Goal: Task Accomplishment & Management: Manage account settings

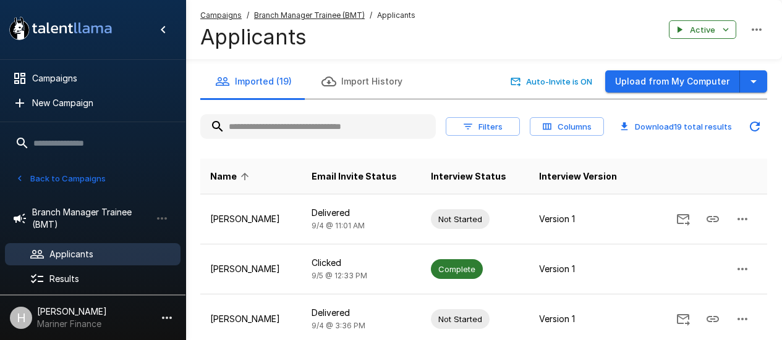
scroll to position [185, 0]
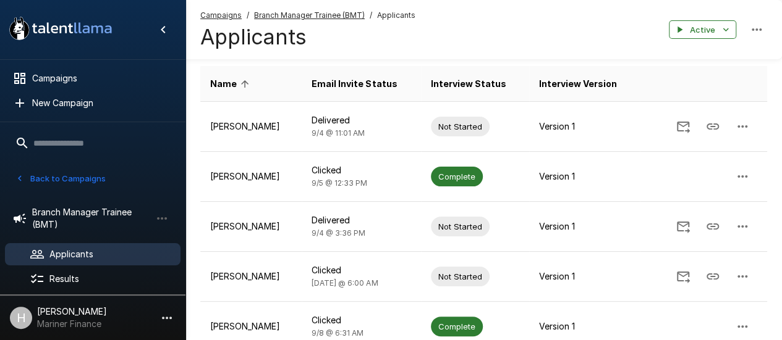
scroll to position [124, 0]
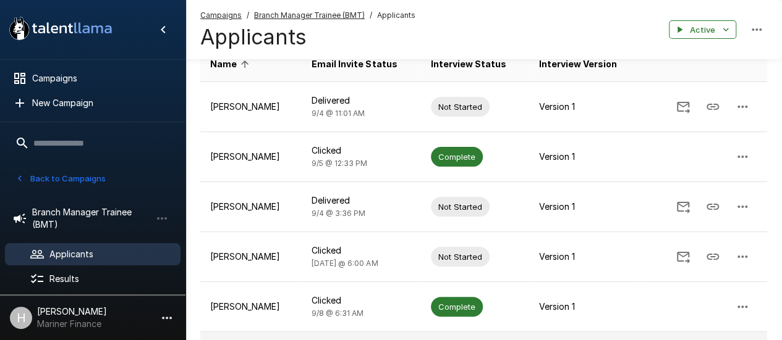
scroll to position [124, 0]
